Goal: Task Accomplishment & Management: Use online tool/utility

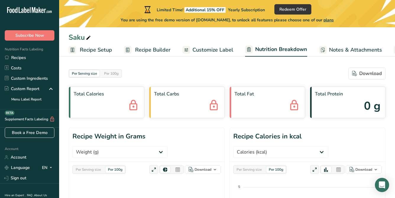
select select "Calories"
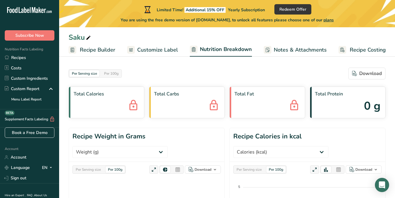
click at [156, 51] on span "Customize Label" at bounding box center [157, 50] width 41 height 8
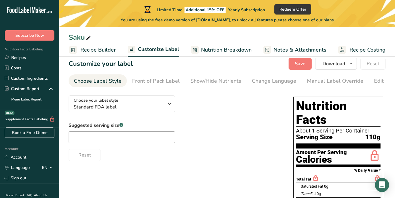
scroll to position [9, 0]
click at [149, 139] on input "text" at bounding box center [122, 137] width 107 height 12
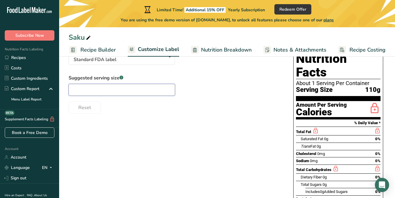
scroll to position [63, 0]
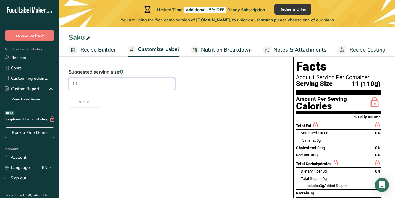
type input "1"
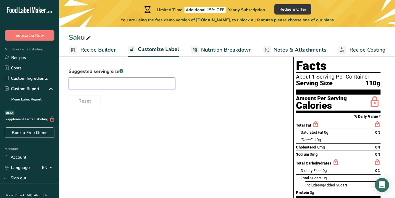
scroll to position [0, 0]
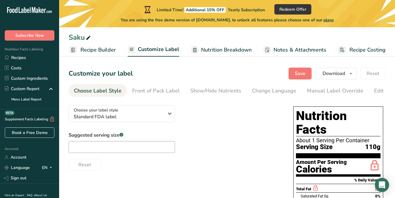
click at [330, 192] on div "Saturated Fat 0g 0%" at bounding box center [341, 195] width 80 height 7
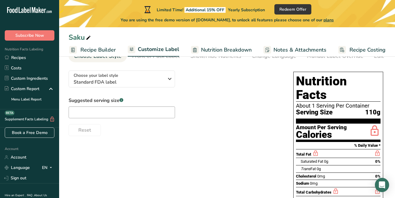
scroll to position [44, 0]
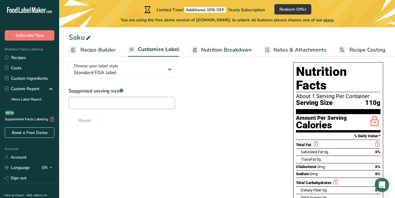
click at [322, 149] on span "Saturated Fat" at bounding box center [312, 151] width 22 height 4
click at [323, 149] on span "Saturated Fat" at bounding box center [312, 151] width 22 height 4
click at [147, 76] on span "Standard FDA label" at bounding box center [119, 72] width 90 height 7
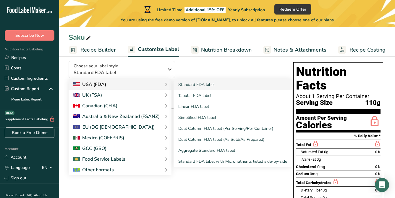
click at [127, 85] on div "USA (FDA)" at bounding box center [120, 84] width 94 height 7
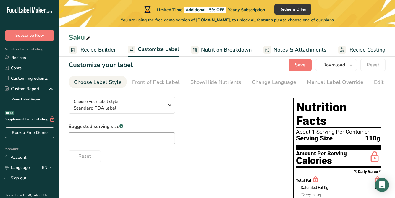
scroll to position [0, 0]
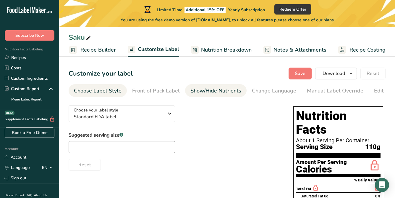
click at [206, 94] on div "Show/Hide Nutrients" at bounding box center [216, 91] width 51 height 8
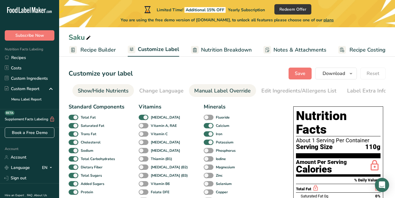
click at [203, 91] on div "Manual Label Override" at bounding box center [222, 91] width 57 height 8
type input "110g"
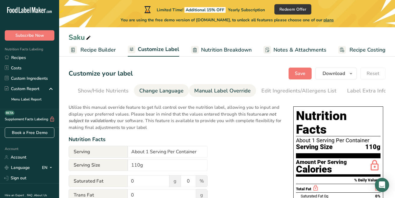
click at [151, 90] on div "Change Language" at bounding box center [161, 91] width 44 height 8
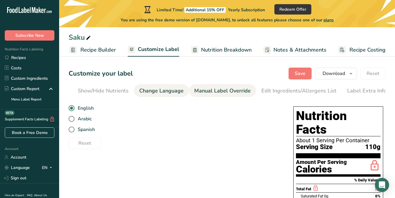
click at [222, 86] on link "Manual Label Override" at bounding box center [222, 90] width 57 height 13
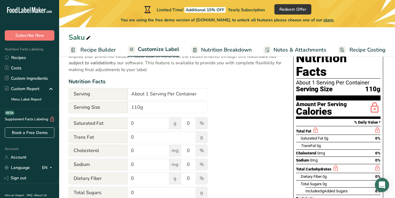
scroll to position [59, 0]
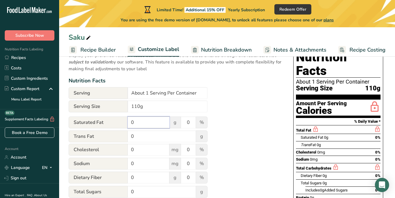
click at [145, 124] on input "0" at bounding box center [149, 122] width 42 height 12
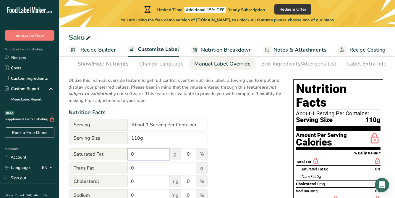
scroll to position [26, 0]
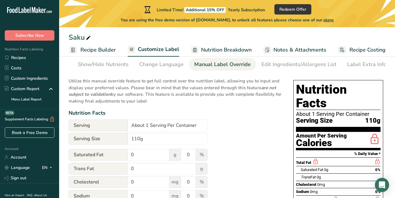
drag, startPoint x: 74, startPoint y: 81, endPoint x: 196, endPoint y: 105, distance: 124.4
click at [196, 104] on p "Utilize this manual override feature to get full control over the nutrition lab…" at bounding box center [175, 89] width 213 height 30
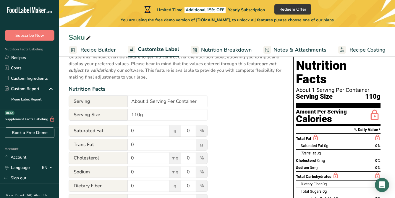
scroll to position [49, 0]
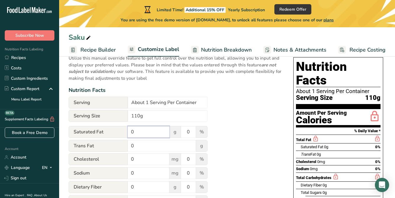
click at [140, 132] on input "0" at bounding box center [149, 132] width 42 height 12
type input "124124"
click at [146, 152] on input "0" at bounding box center [162, 146] width 68 height 12
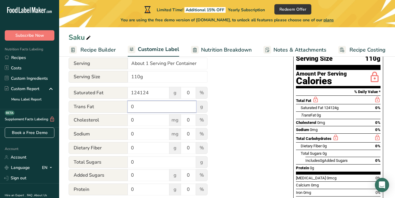
scroll to position [88, 0]
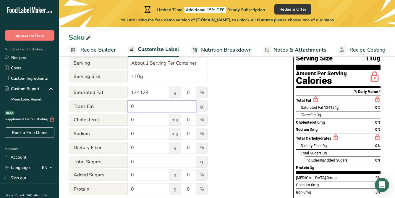
drag, startPoint x: 141, startPoint y: 108, endPoint x: 118, endPoint y: 107, distance: 22.8
click at [118, 107] on div "Trans Fat 0 g" at bounding box center [138, 106] width 139 height 12
type input "124124"
click at [265, 117] on div "Utilize this manual override feature to get full control over the nutrition lab…" at bounding box center [175, 139] width 213 height 255
click at [146, 123] on input "0" at bounding box center [149, 120] width 42 height 12
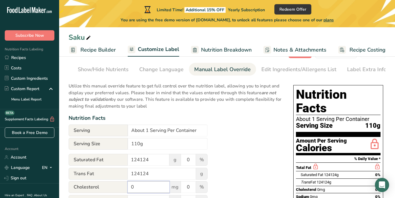
scroll to position [0, 0]
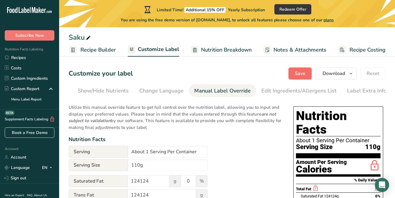
click at [302, 75] on span "Save" at bounding box center [300, 73] width 11 height 7
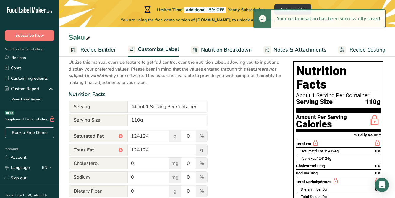
scroll to position [47, 0]
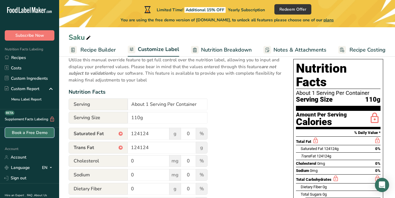
click at [28, 131] on link "Book a Free Demo" at bounding box center [30, 132] width 50 height 10
click at [330, 19] on span "plans" at bounding box center [329, 20] width 10 height 6
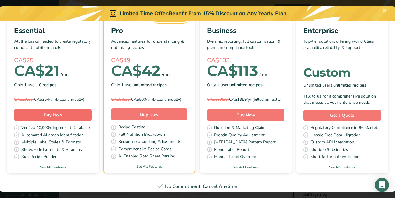
scroll to position [37, 0]
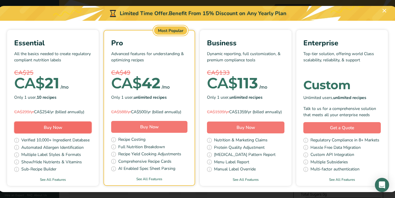
click at [57, 130] on span "Buy Now" at bounding box center [53, 127] width 19 height 6
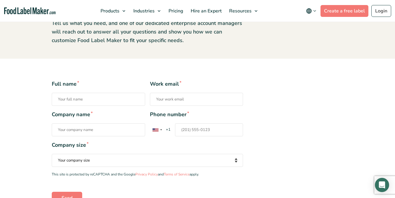
scroll to position [70, 0]
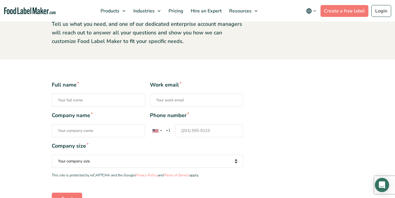
click at [94, 99] on input "Full name *" at bounding box center [99, 100] width 94 height 13
type input "Fiona Kao"
type input "fiona@newschoolfoods.co"
type input "New School Foods"
click at [209, 131] on input "Phone number * United States +1 United Kingdom +44 Afghanistan (‫افغانستان‬‎) +…" at bounding box center [209, 130] width 68 height 13
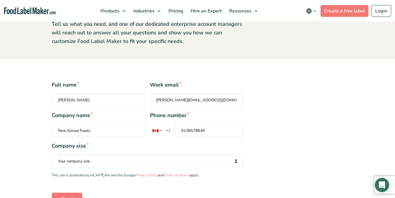
type input "6138578649"
click at [86, 159] on select "Your company size Fewer than 10 Employees 10 to 50 Employees 51 to 500 Employee…" at bounding box center [147, 160] width 191 height 13
select select "10 to 50 Employees"
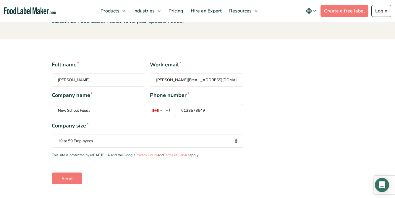
scroll to position [92, 0]
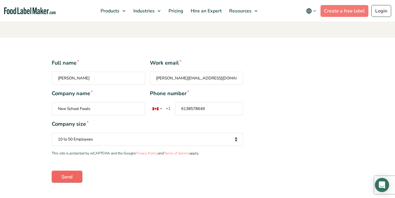
click at [75, 175] on input "Send" at bounding box center [67, 176] width 30 height 12
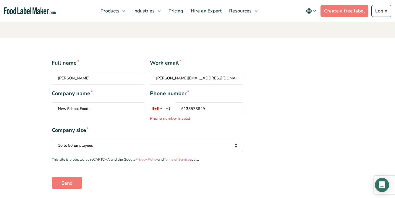
click at [213, 108] on input "6138578649" at bounding box center [209, 108] width 68 height 13
click at [181, 109] on input "6138578649" at bounding box center [209, 108] width 68 height 13
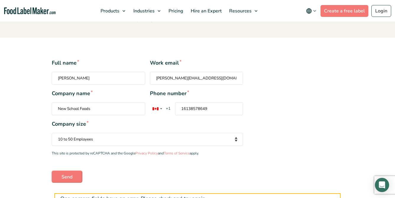
click at [73, 185] on form "Full name * Fiona Kao Work email * fiona@newschoolfoods.co Company name * New S…" at bounding box center [198, 131] width 292 height 145
click at [73, 176] on input "Send" at bounding box center [67, 176] width 30 height 12
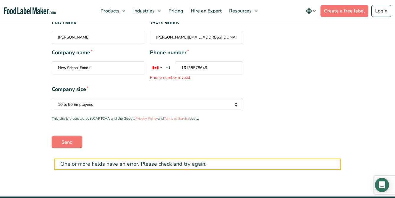
scroll to position [149, 0]
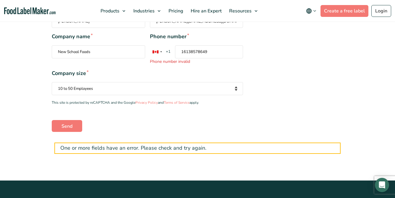
click at [184, 49] on input "16138578649" at bounding box center [209, 51] width 68 height 13
drag, startPoint x: 211, startPoint y: 51, endPoint x: 151, endPoint y: 50, distance: 59.8
click at [151, 50] on div "United States +1 United Kingdom +44 Afghanistan (‫افغانستان‬‎) +93 Albania (Shq…" at bounding box center [184, 51] width 68 height 13
type input "1"
click at [61, 123] on input "Send" at bounding box center [67, 126] width 30 height 12
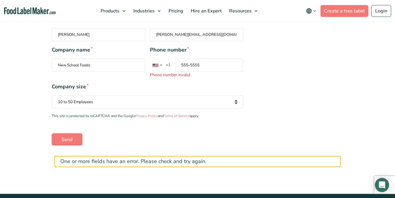
scroll to position [131, 0]
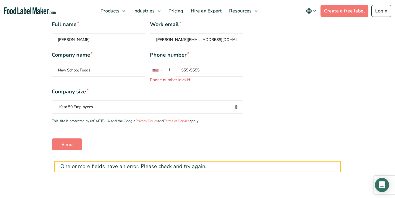
click at [205, 71] on input "555-5555" at bounding box center [209, 70] width 68 height 13
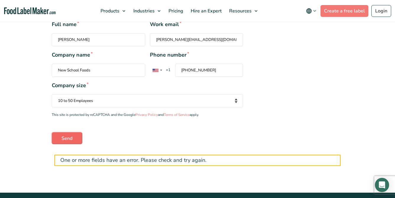
click at [70, 146] on form "Full name * Fiona Kao Work email * fiona@newschoolfoods.co Company name * New S…" at bounding box center [198, 92] width 292 height 145
click at [70, 141] on input "Send" at bounding box center [67, 138] width 30 height 12
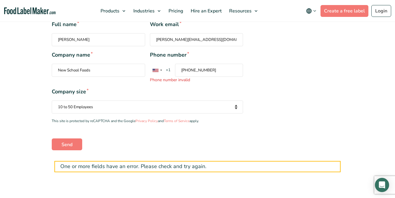
drag, startPoint x: 212, startPoint y: 69, endPoint x: 132, endPoint y: 67, distance: 79.4
click at [132, 67] on div "Company name * New School Foods Phone number * United States +1 United Kingdom …" at bounding box center [147, 67] width 191 height 32
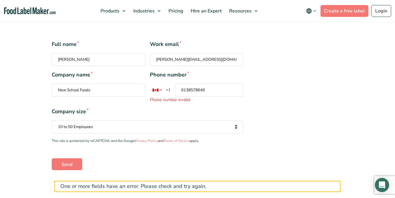
scroll to position [104, 0]
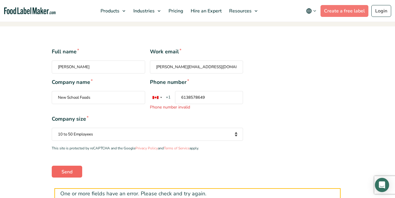
type input "6138578649"
click at [70, 168] on input "Send" at bounding box center [67, 171] width 30 height 12
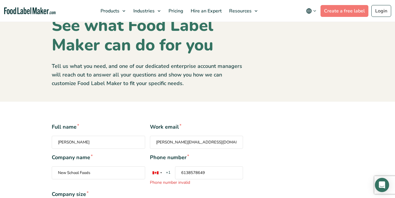
scroll to position [0, 0]
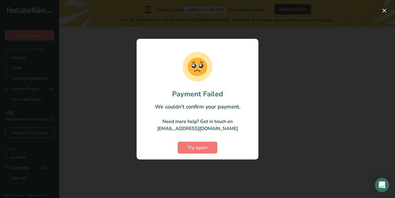
click at [292, 90] on div at bounding box center [197, 99] width 395 height 198
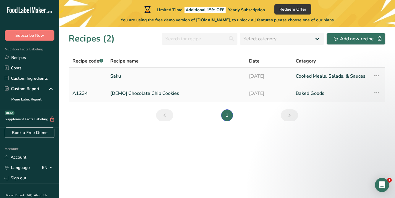
click at [127, 74] on link "Saku" at bounding box center [176, 76] width 132 height 12
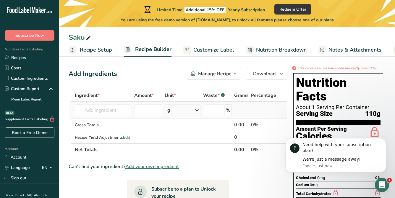
scroll to position [5, 0]
